Goal: Information Seeking & Learning: Learn about a topic

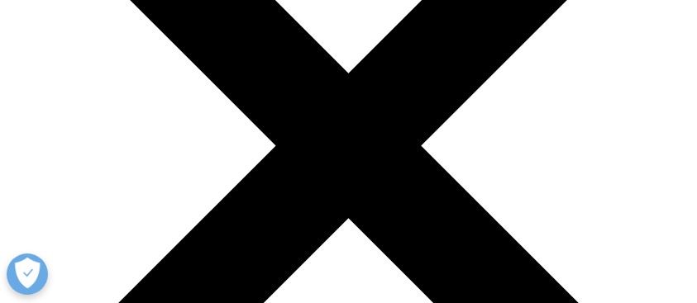
scroll to position [275, 0]
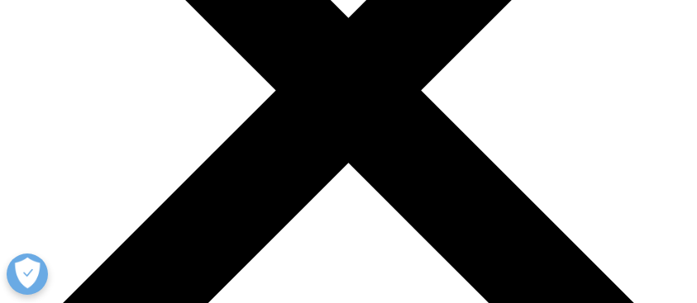
drag, startPoint x: 16, startPoint y: 123, endPoint x: 225, endPoint y: 131, distance: 209.2
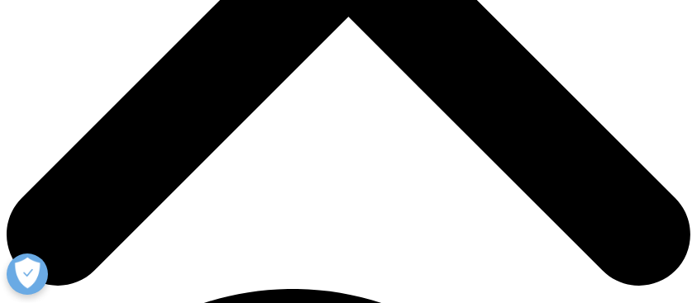
scroll to position [440, 0]
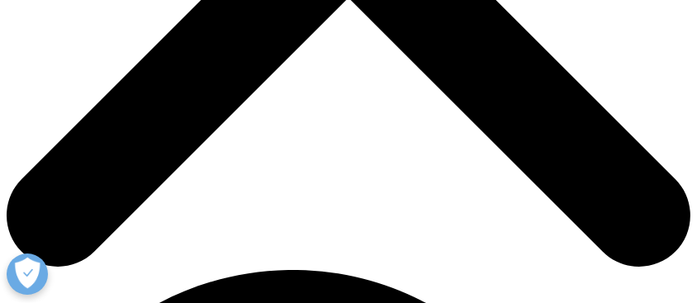
drag, startPoint x: 40, startPoint y: 29, endPoint x: 235, endPoint y: 49, distance: 195.2
drag, startPoint x: 53, startPoint y: 80, endPoint x: 251, endPoint y: 86, distance: 198.4
drag, startPoint x: 106, startPoint y: 117, endPoint x: 215, endPoint y: 169, distance: 120.5
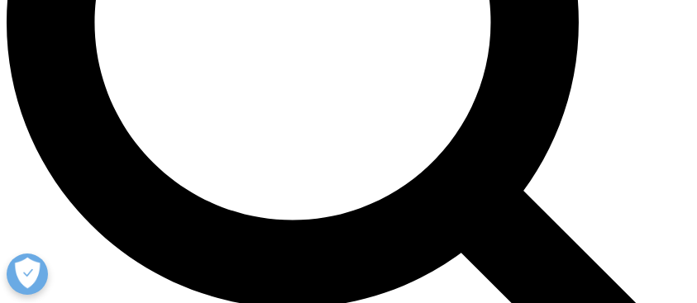
scroll to position [992, 0]
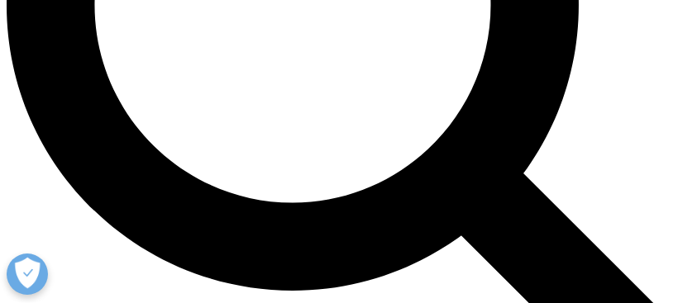
drag, startPoint x: 113, startPoint y: 126, endPoint x: 345, endPoint y: 210, distance: 247.1
drag, startPoint x: 206, startPoint y: 187, endPoint x: 304, endPoint y: 207, distance: 100.3
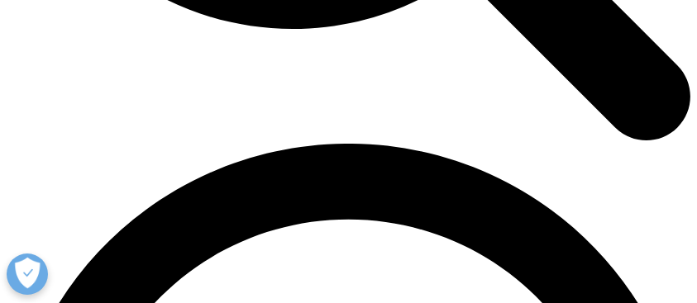
scroll to position [1267, 0]
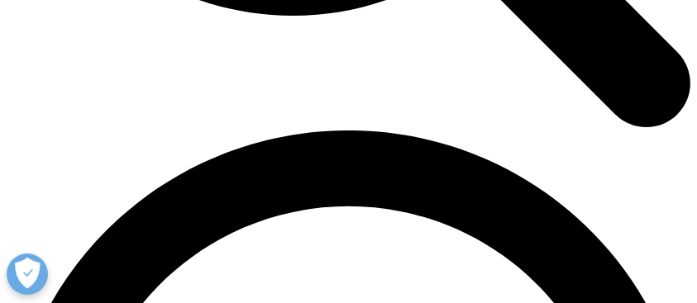
drag, startPoint x: 457, startPoint y: 175, endPoint x: 537, endPoint y: 179, distance: 80.3
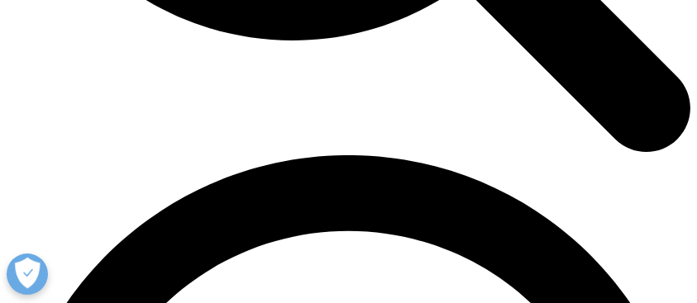
scroll to position [1322, 0]
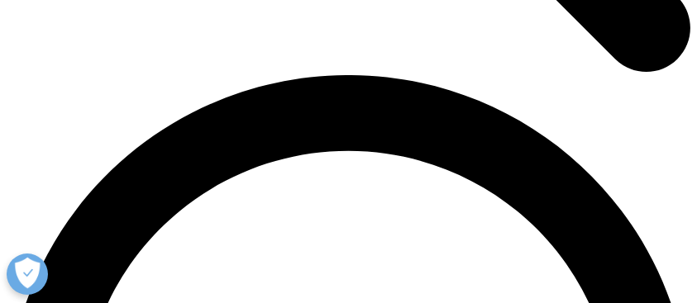
drag, startPoint x: 348, startPoint y: 121, endPoint x: 617, endPoint y: 121, distance: 268.6
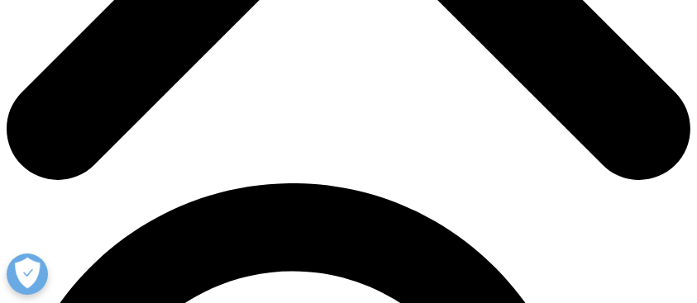
scroll to position [385, 0]
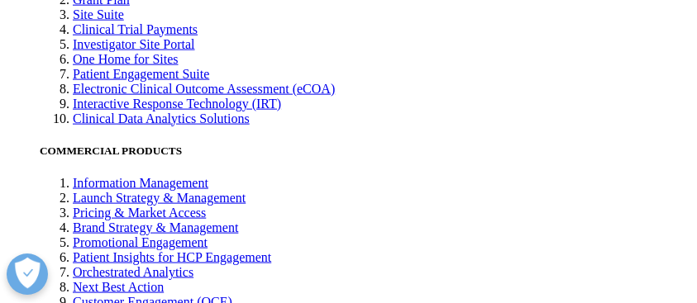
scroll to position [2314, 0]
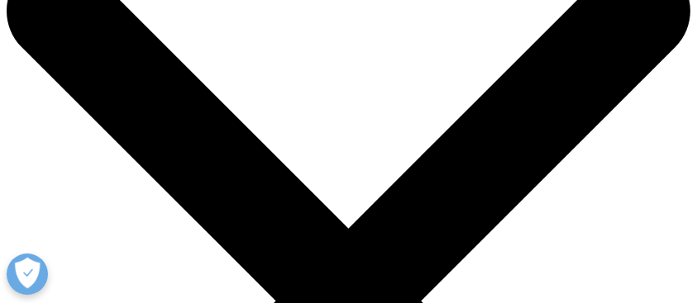
scroll to position [110, 0]
